Goal: Navigation & Orientation: Find specific page/section

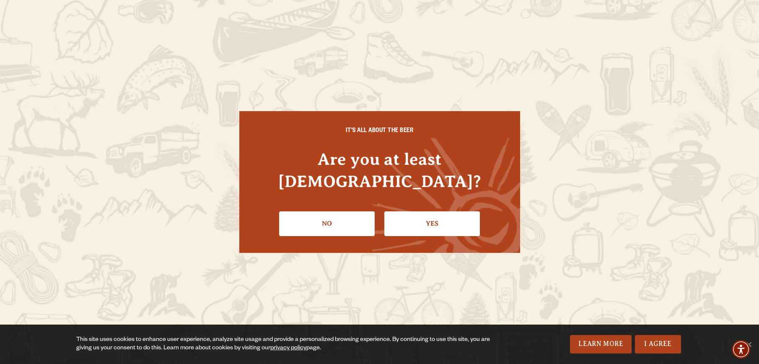
click at [434, 215] on link "Yes" at bounding box center [432, 223] width 96 height 24
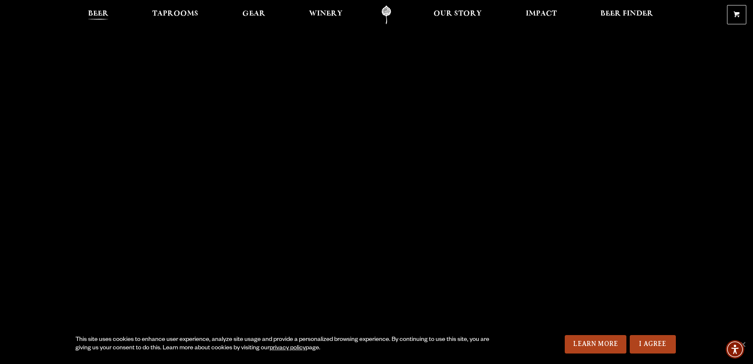
click at [96, 11] on span "Beer" at bounding box center [98, 13] width 21 height 7
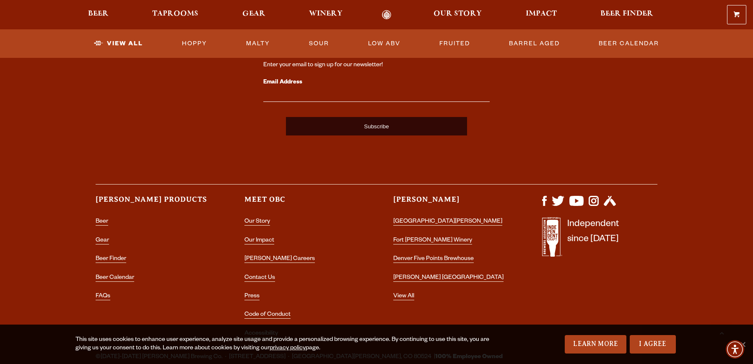
scroll to position [2131, 0]
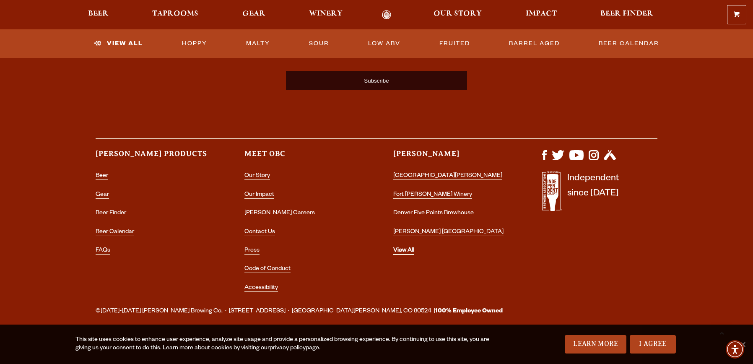
click at [401, 252] on link "View All" at bounding box center [403, 251] width 21 height 8
